Goal: Find specific page/section: Find specific page/section

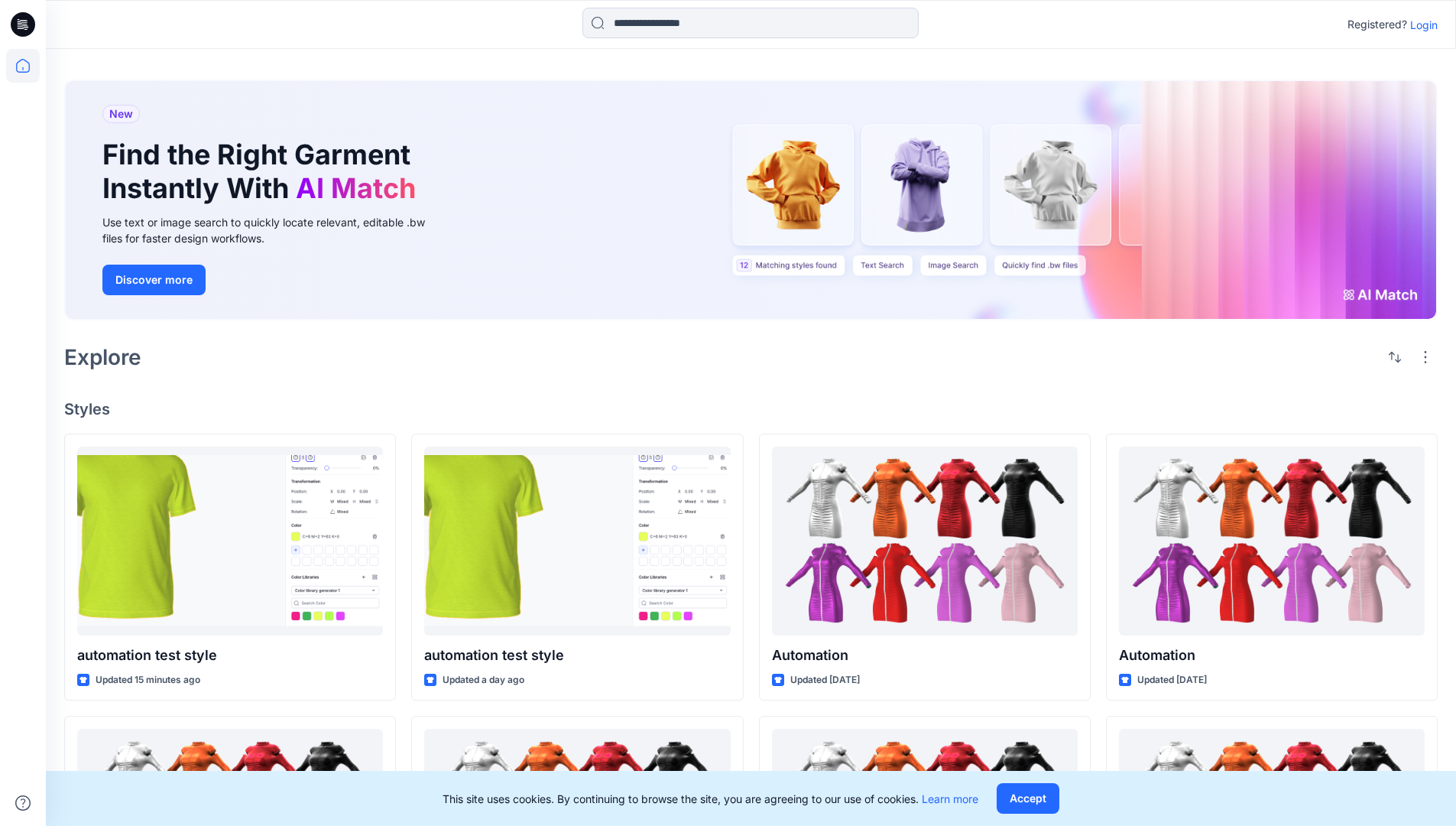
click at [1420, 24] on p "Login" at bounding box center [1424, 25] width 28 height 16
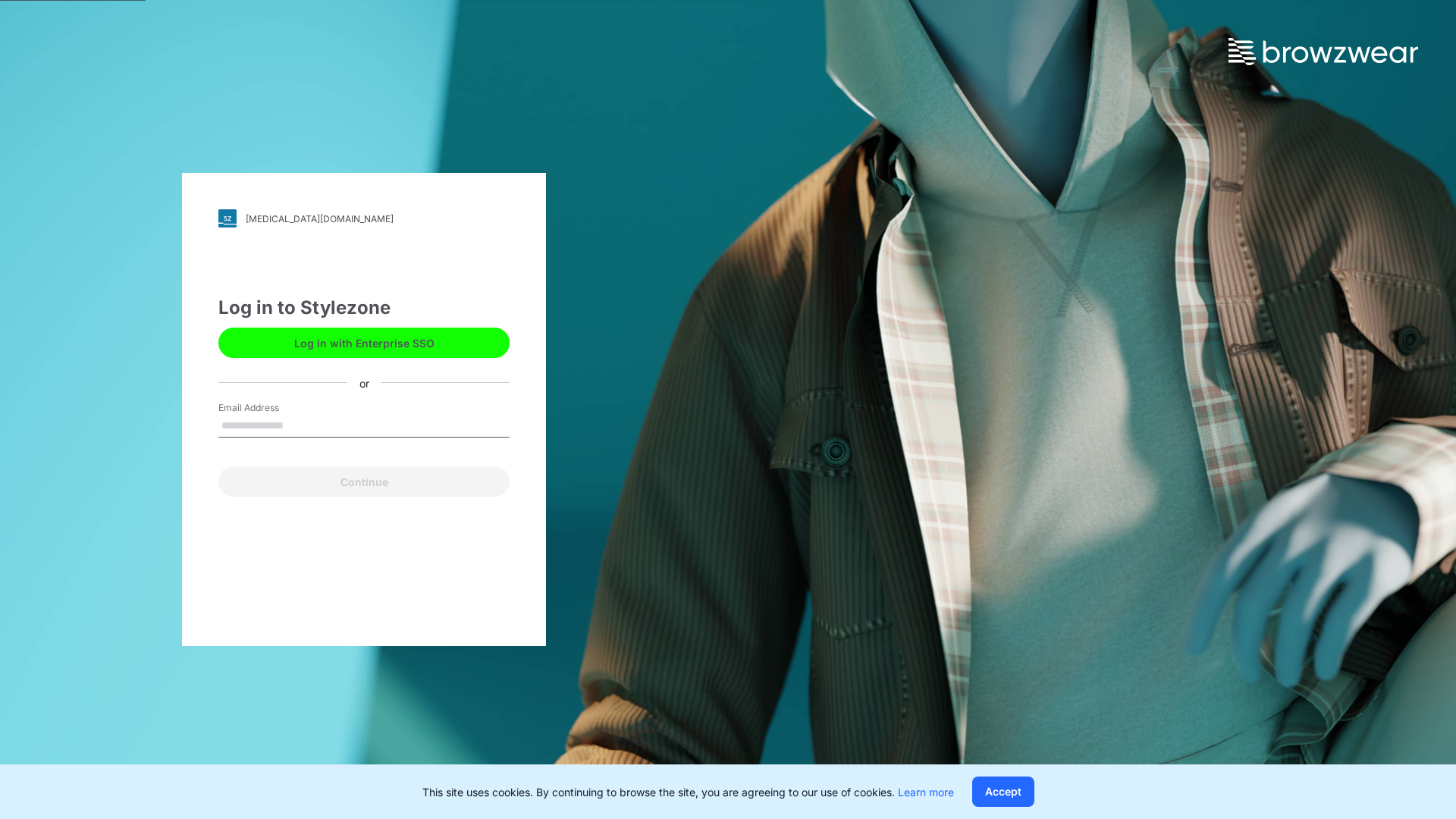
click at [300, 425] on input "Email Address" at bounding box center [364, 426] width 292 height 22
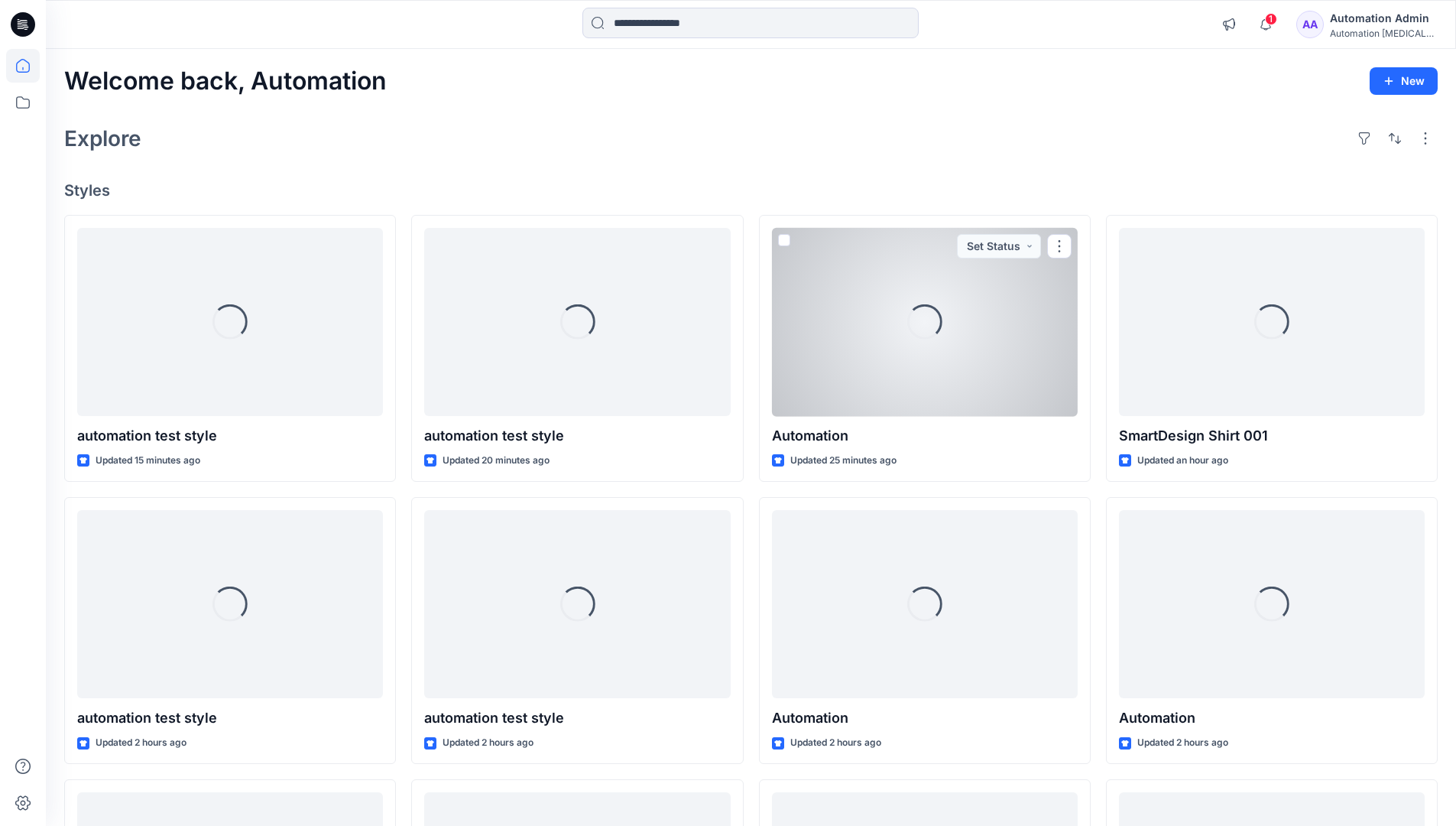
click at [29, 66] on icon at bounding box center [23, 66] width 14 height 14
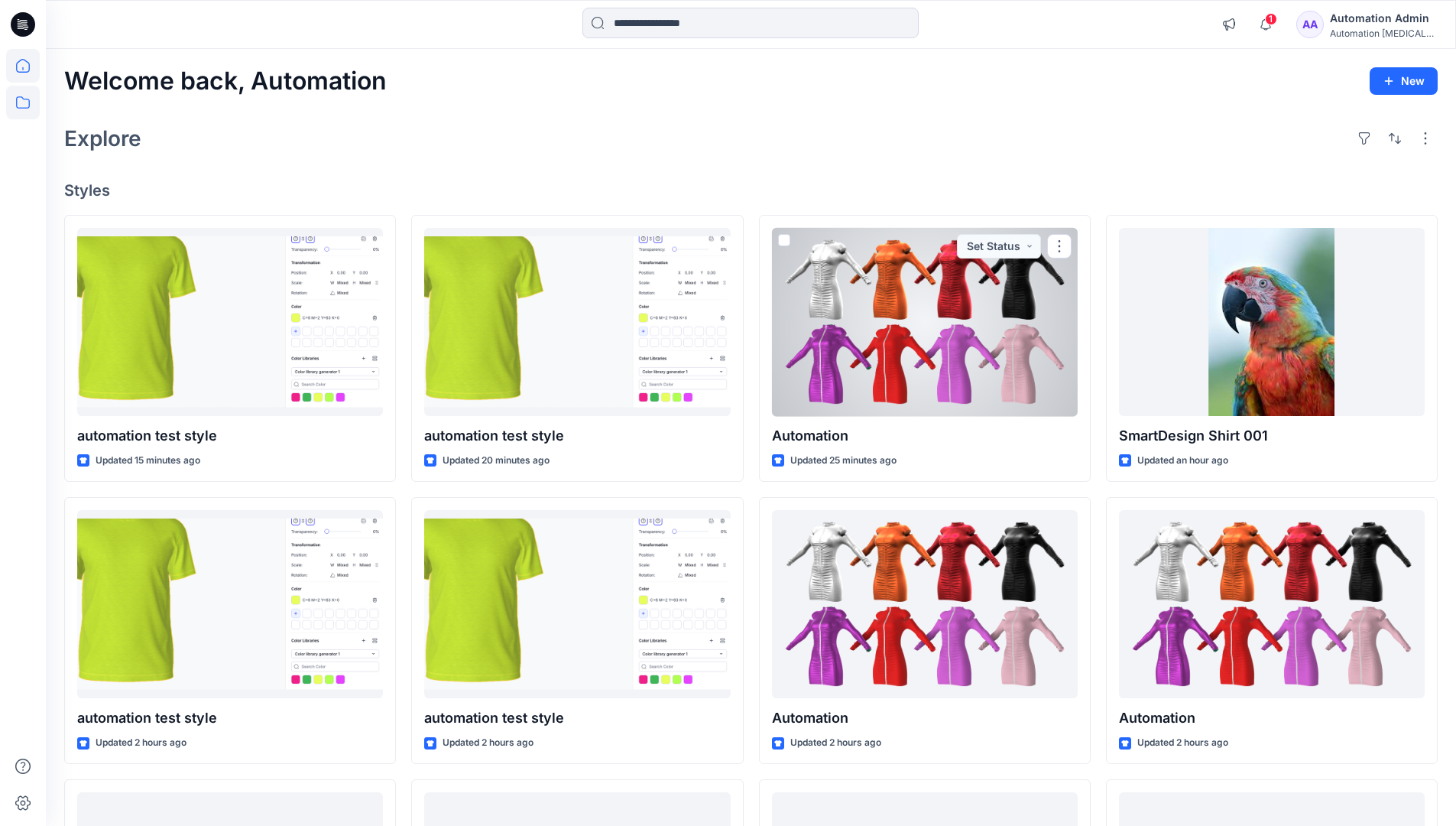
click at [23, 100] on icon at bounding box center [23, 102] width 14 height 12
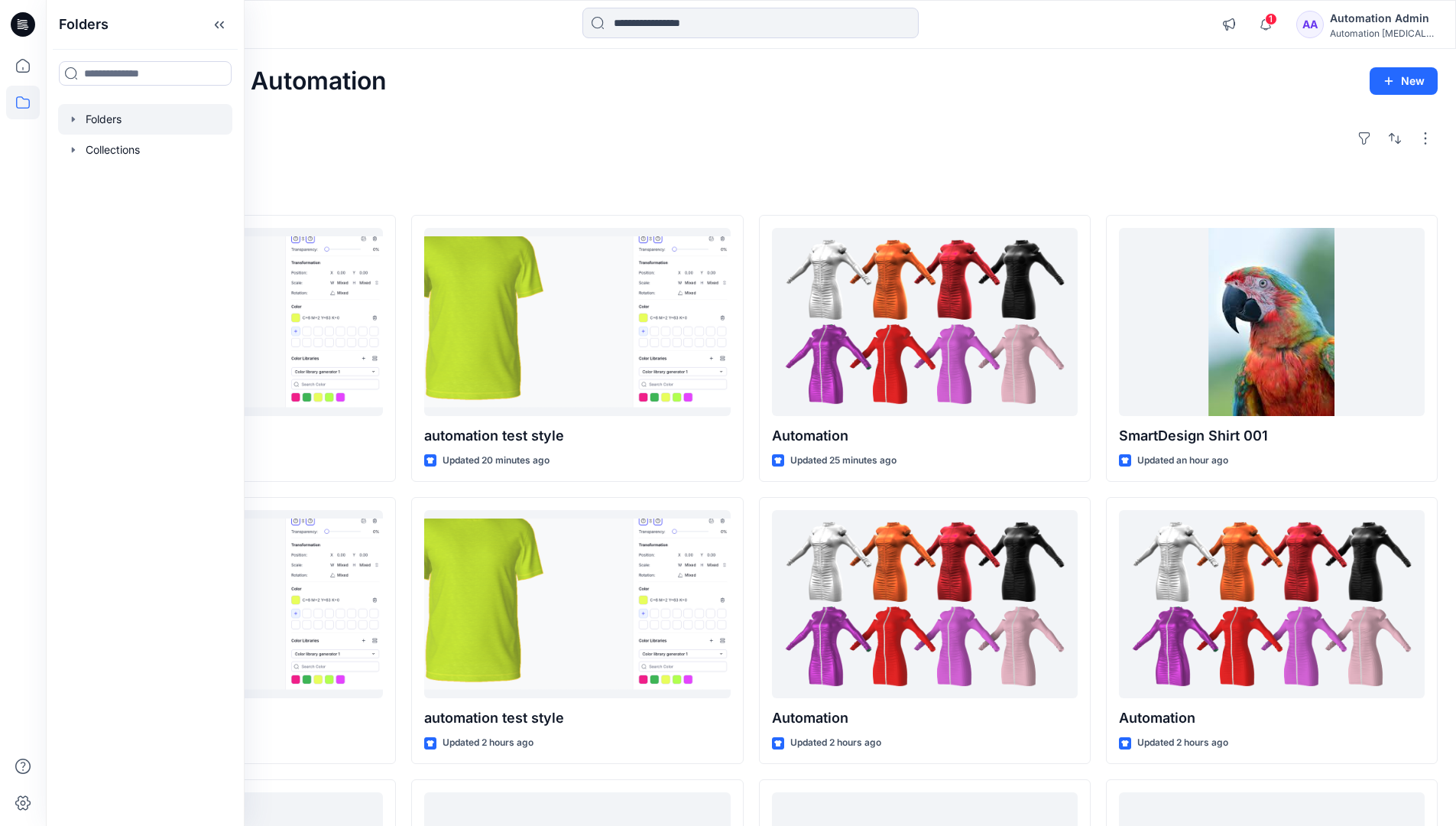
click at [112, 118] on div at bounding box center [145, 119] width 174 height 31
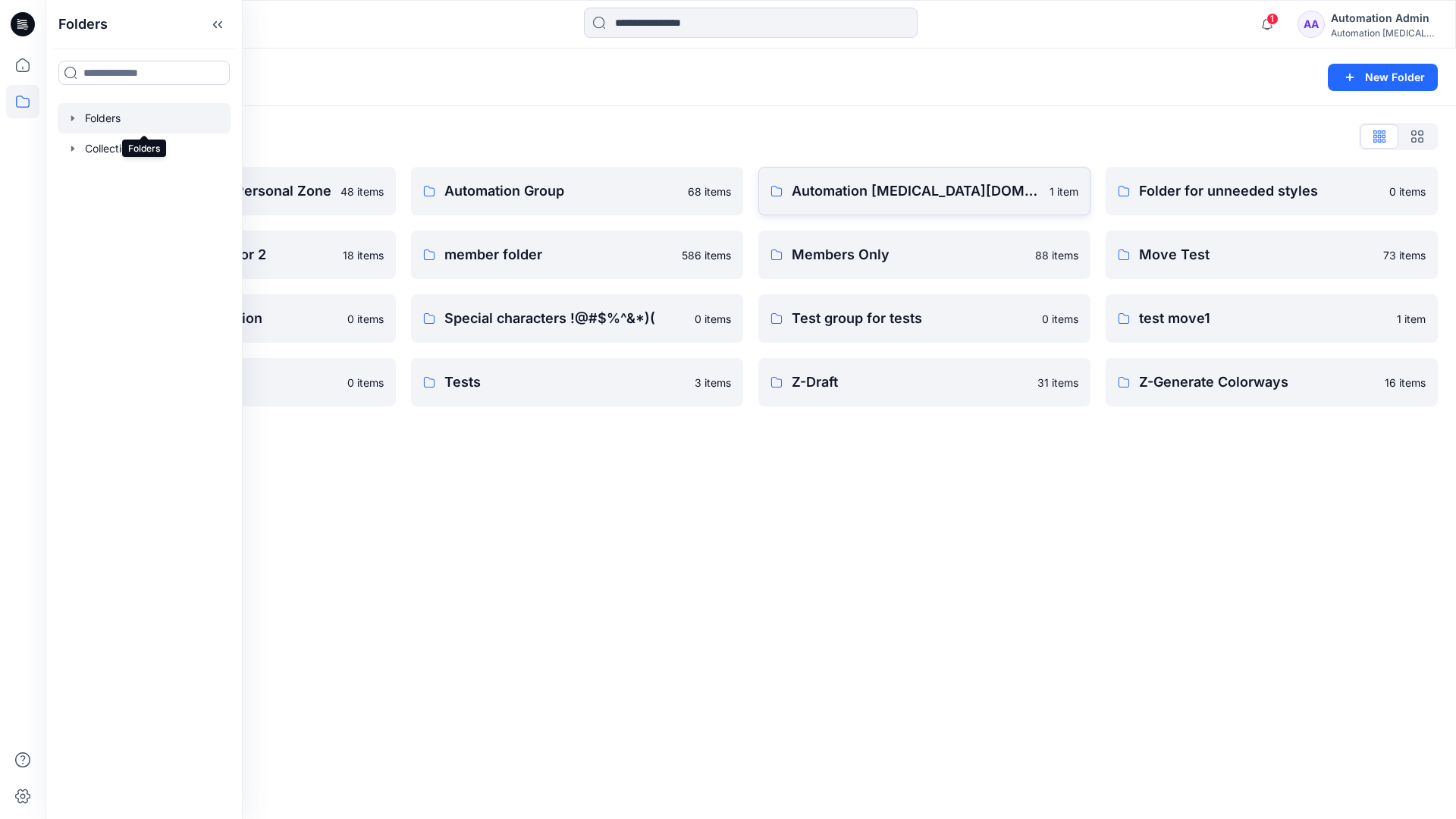
click at [871, 198] on p "Automation testim.io" at bounding box center [916, 191] width 249 height 21
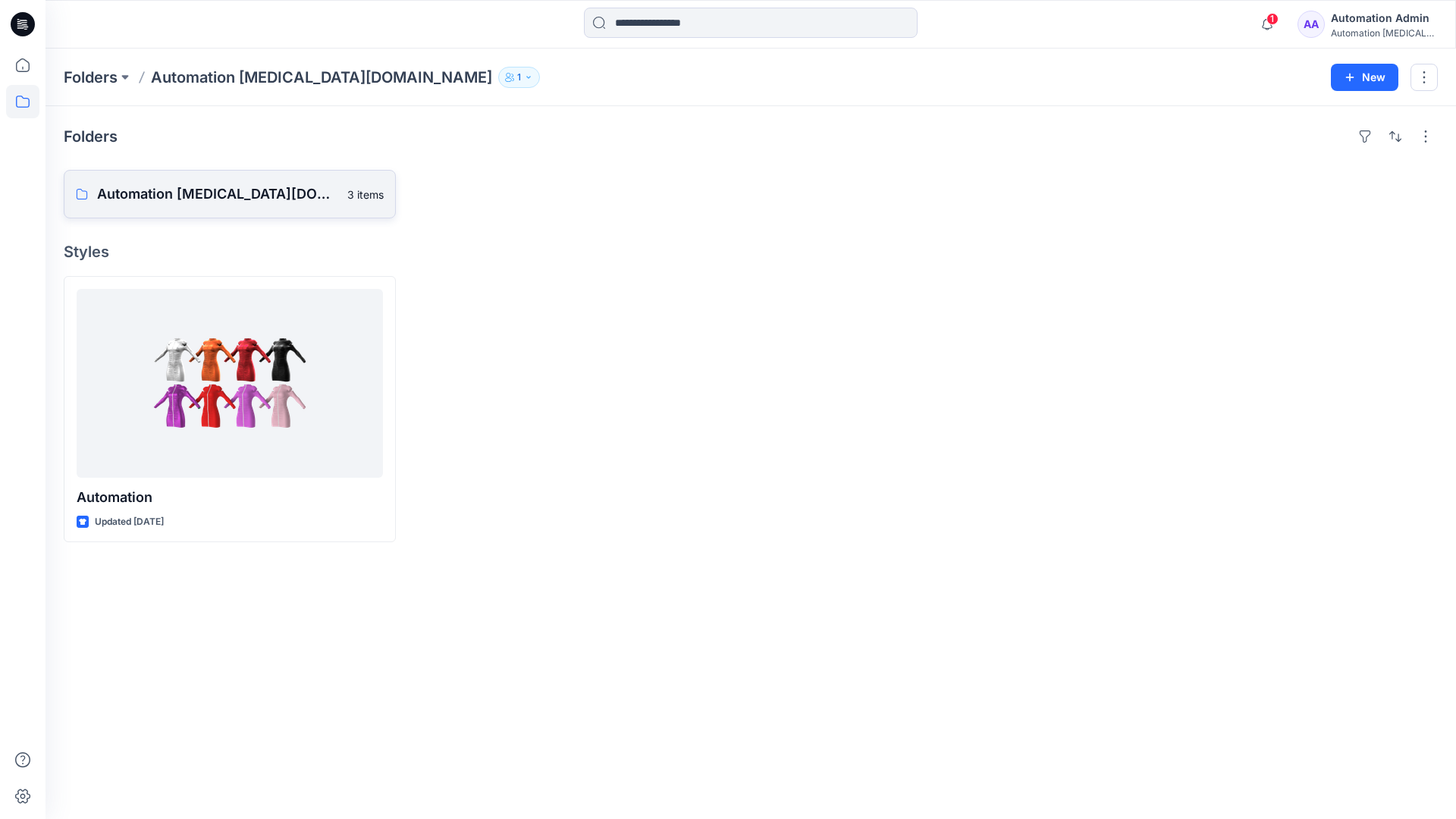
click at [214, 200] on p "Automation testim.io Board" at bounding box center [218, 194] width 241 height 21
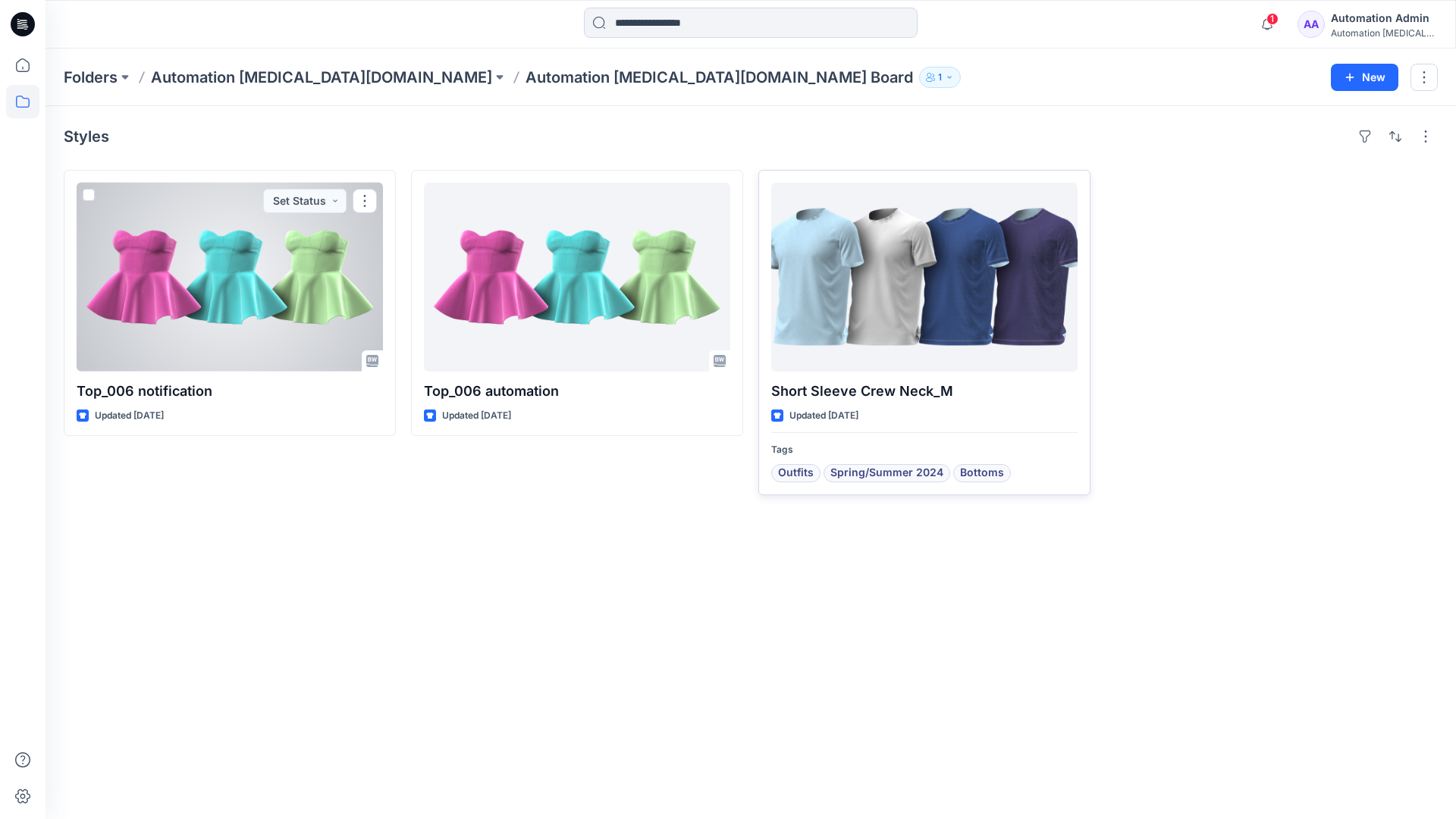
click at [867, 291] on div at bounding box center [924, 277] width 306 height 189
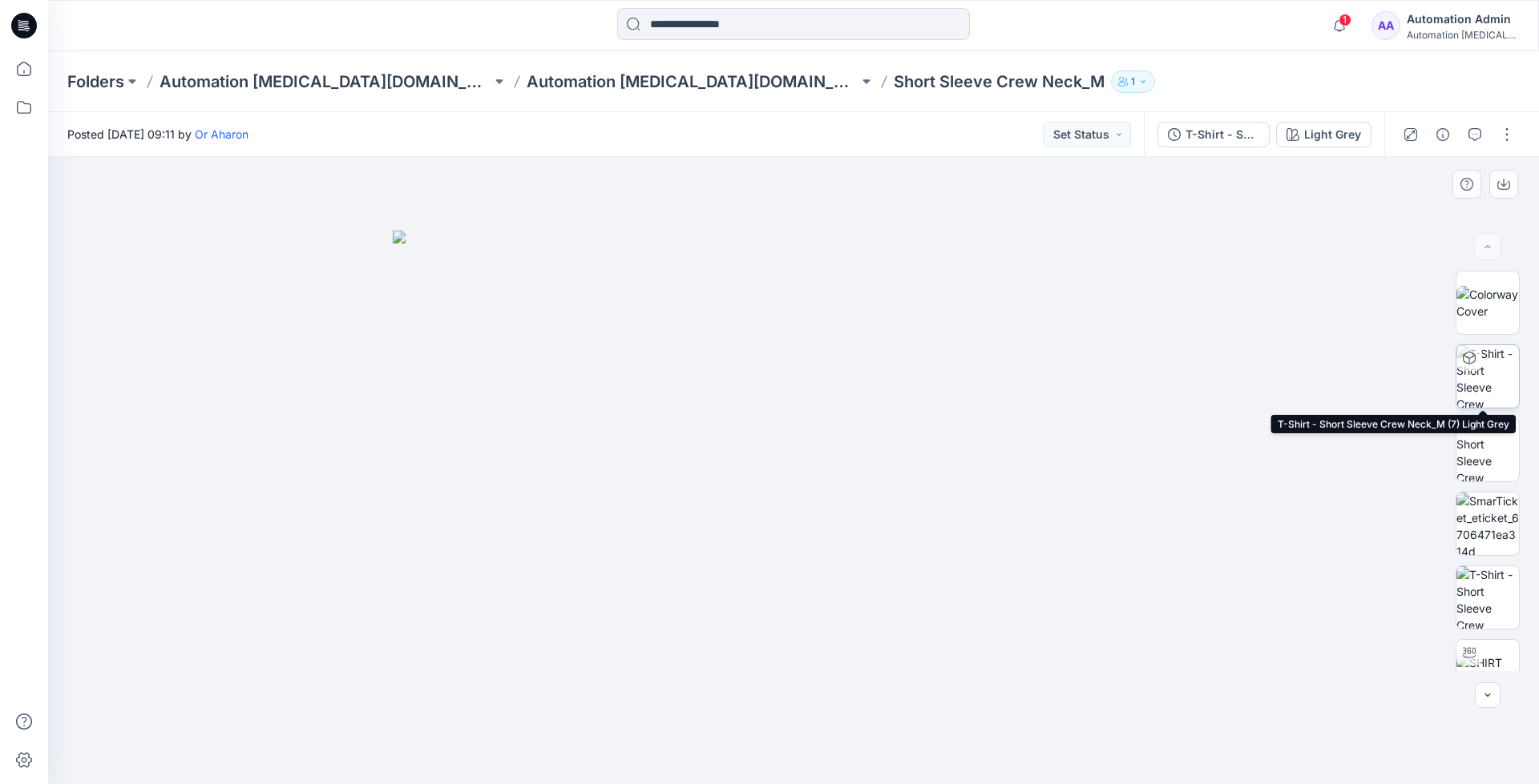
click at [1485, 380] on img at bounding box center [1487, 377] width 63 height 63
